Goal: Transaction & Acquisition: Purchase product/service

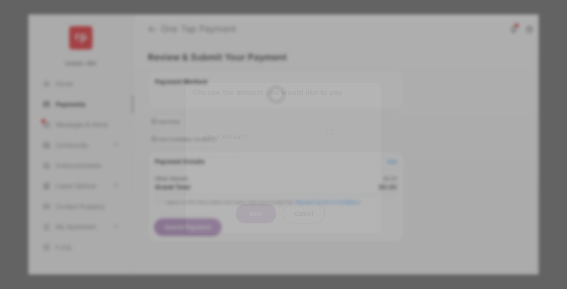
click at [269, 130] on div "Other Amount" at bounding box center [268, 137] width 131 height 14
type input "**"
click at [256, 204] on button "Save" at bounding box center [256, 213] width 41 height 19
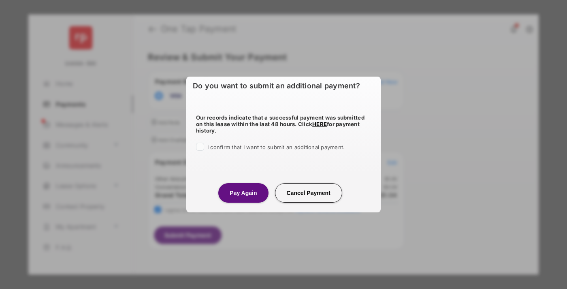
click at [243, 192] on button "Pay Again" at bounding box center [243, 192] width 50 height 19
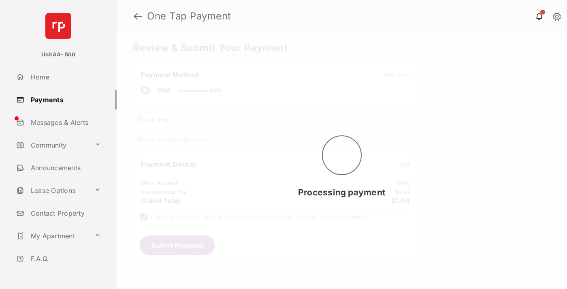
click at [63, 99] on link "Payments" at bounding box center [65, 99] width 104 height 19
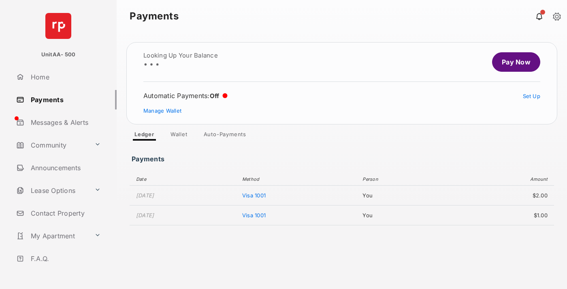
click at [513, 62] on link "Pay Now" at bounding box center [516, 61] width 48 height 19
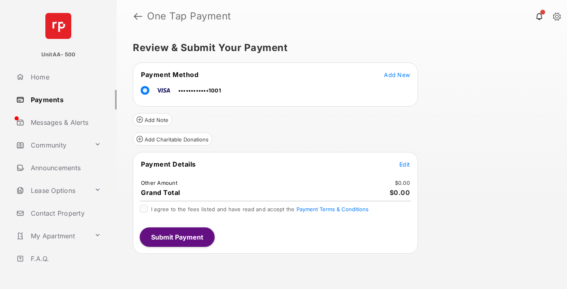
click at [405, 164] on span "Edit" at bounding box center [404, 164] width 11 height 7
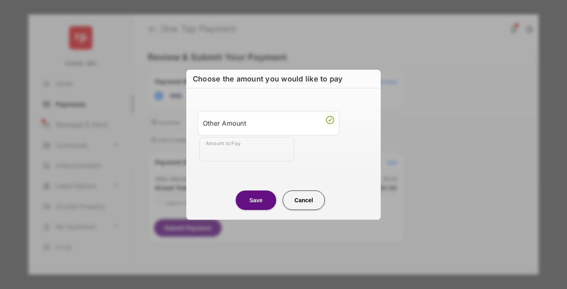
click at [269, 123] on div "Other Amount" at bounding box center [268, 123] width 131 height 14
type input "**"
click at [256, 200] on button "Save" at bounding box center [256, 199] width 41 height 19
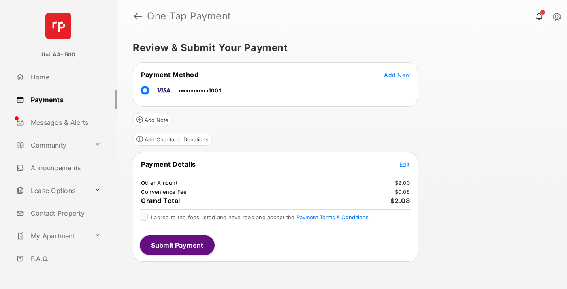
click at [177, 245] on button "Submit Payment" at bounding box center [177, 244] width 75 height 19
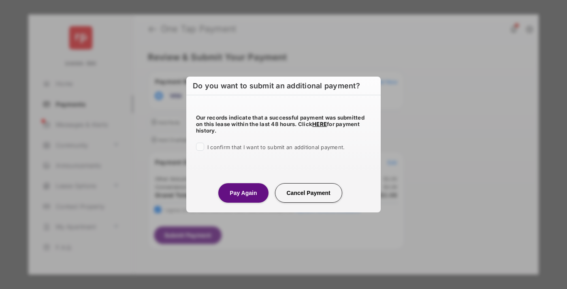
click at [243, 192] on button "Pay Again" at bounding box center [243, 192] width 50 height 19
